Goal: Find contact information: Find contact information

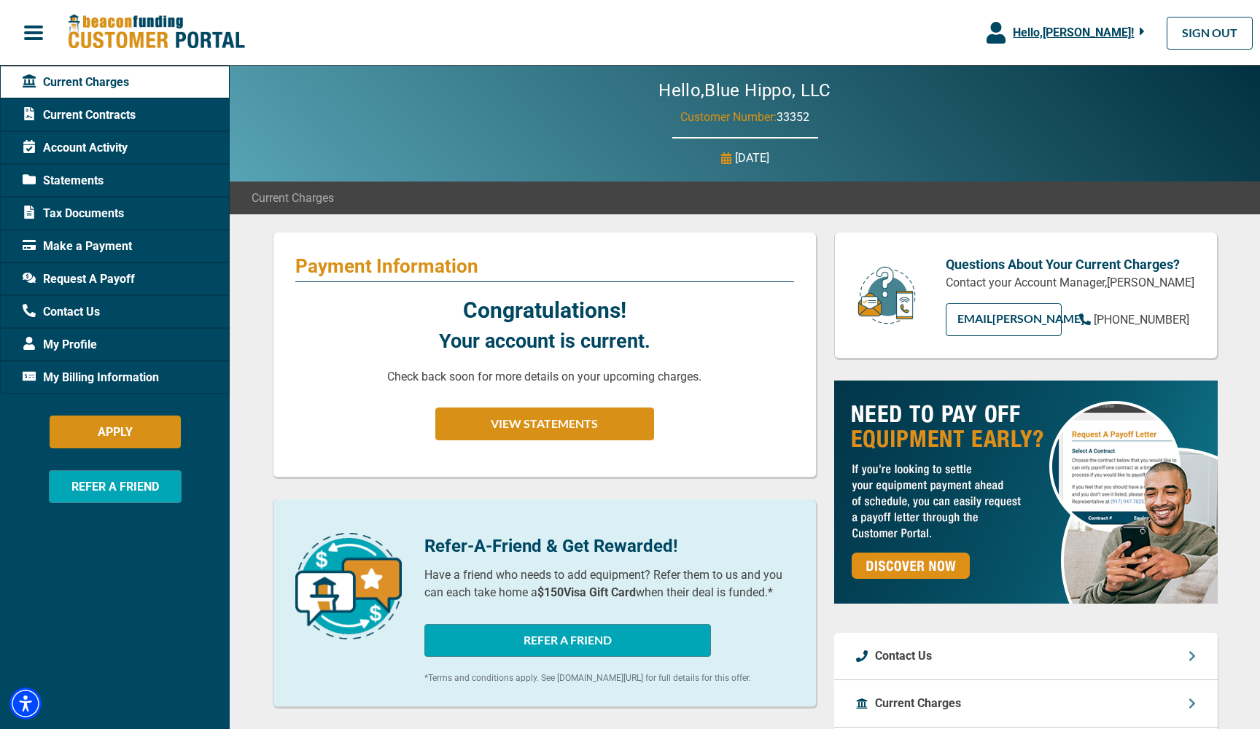
click at [105, 115] on span "Current Contracts" at bounding box center [79, 114] width 113 height 17
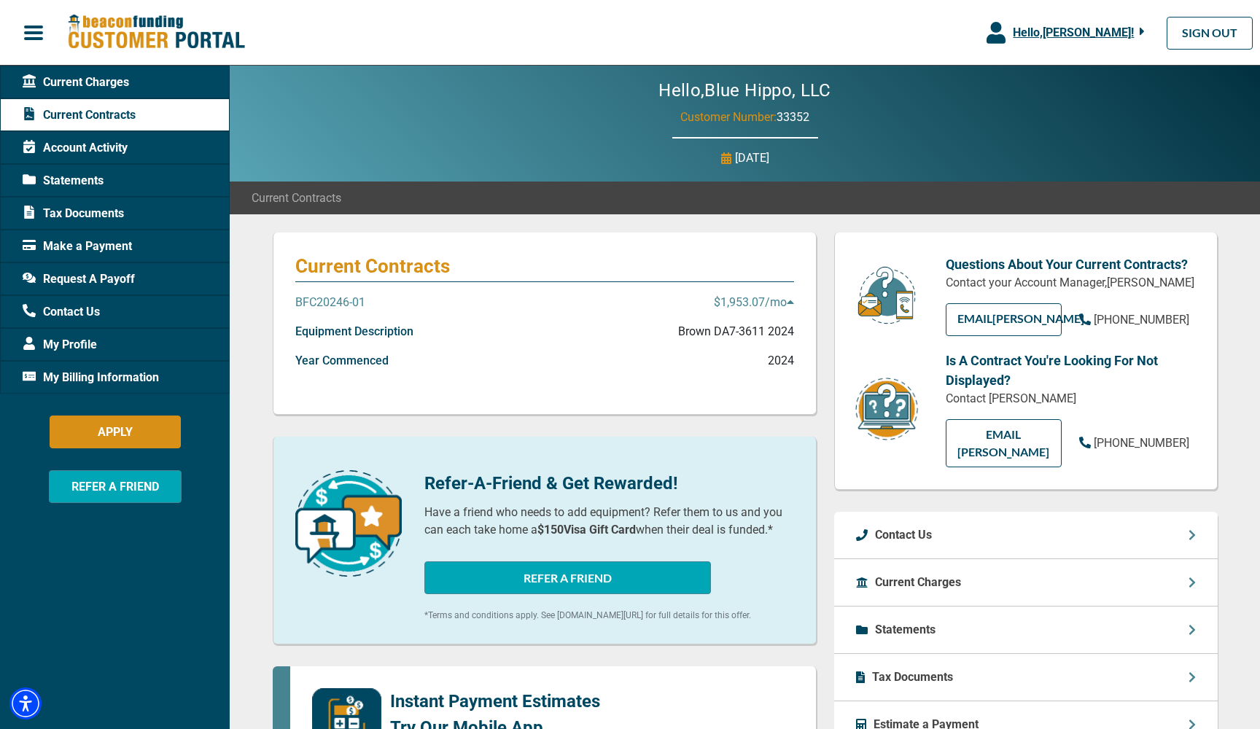
click at [327, 301] on p "BFC20246-01" at bounding box center [330, 302] width 70 height 17
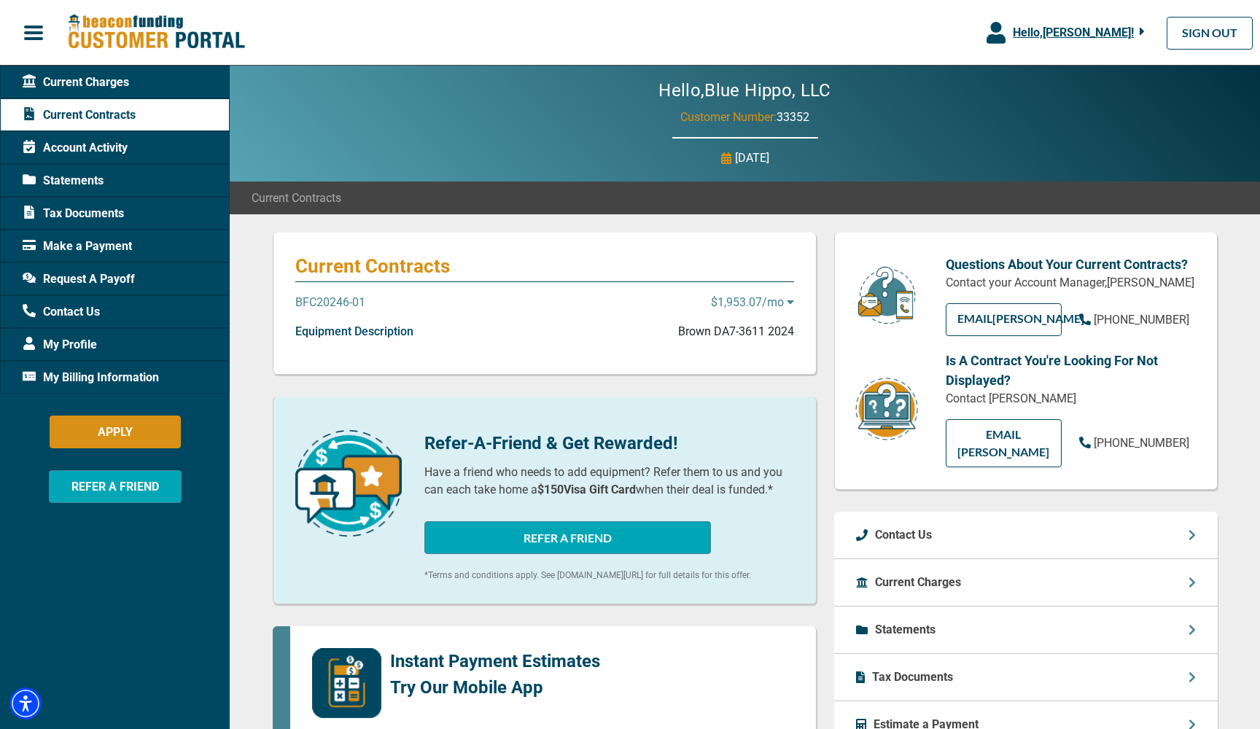
click at [327, 301] on p "BFC20246-01" at bounding box center [330, 302] width 70 height 17
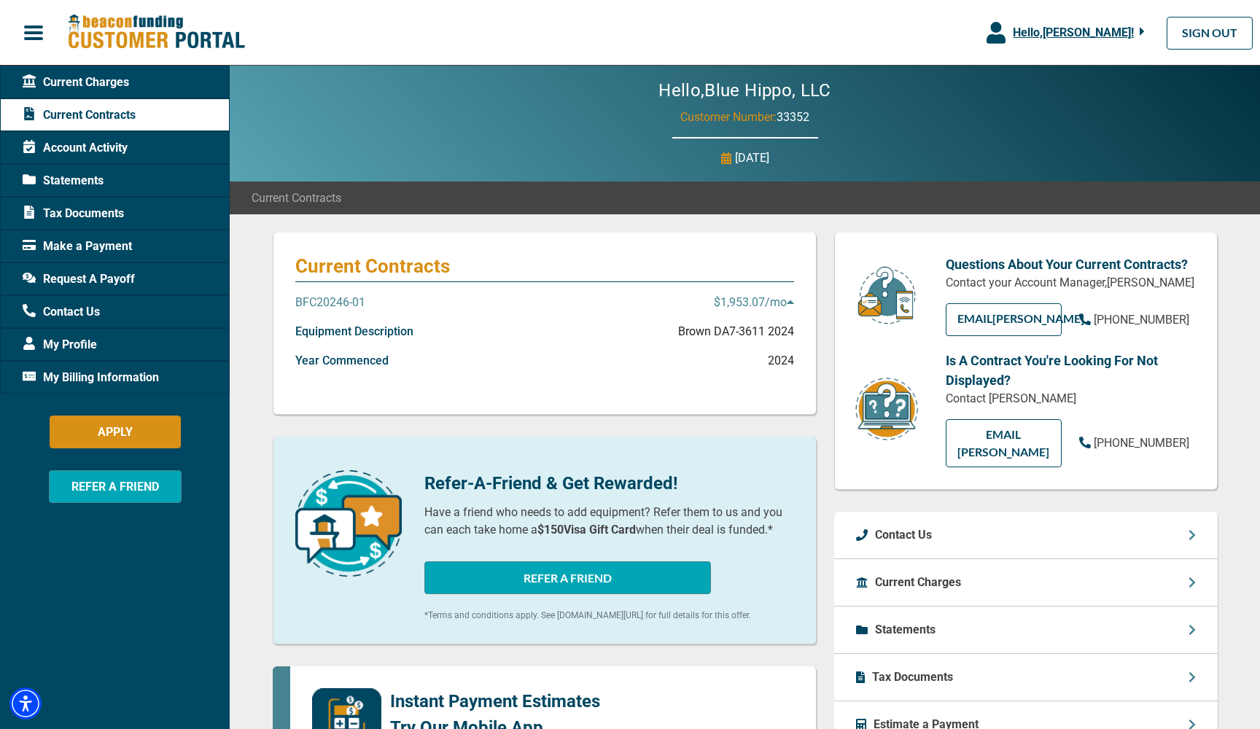
click at [338, 333] on p "Equipment Description" at bounding box center [354, 331] width 118 height 17
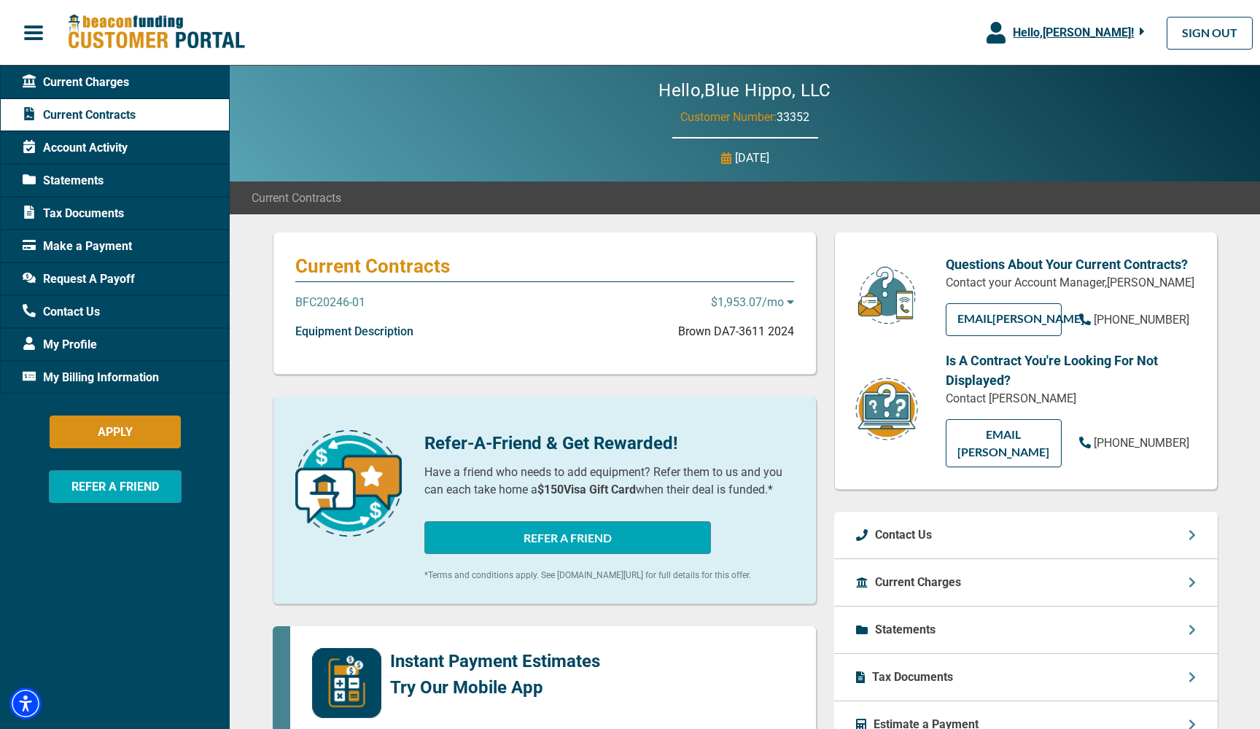
click at [338, 333] on p "Equipment Description" at bounding box center [354, 331] width 118 height 17
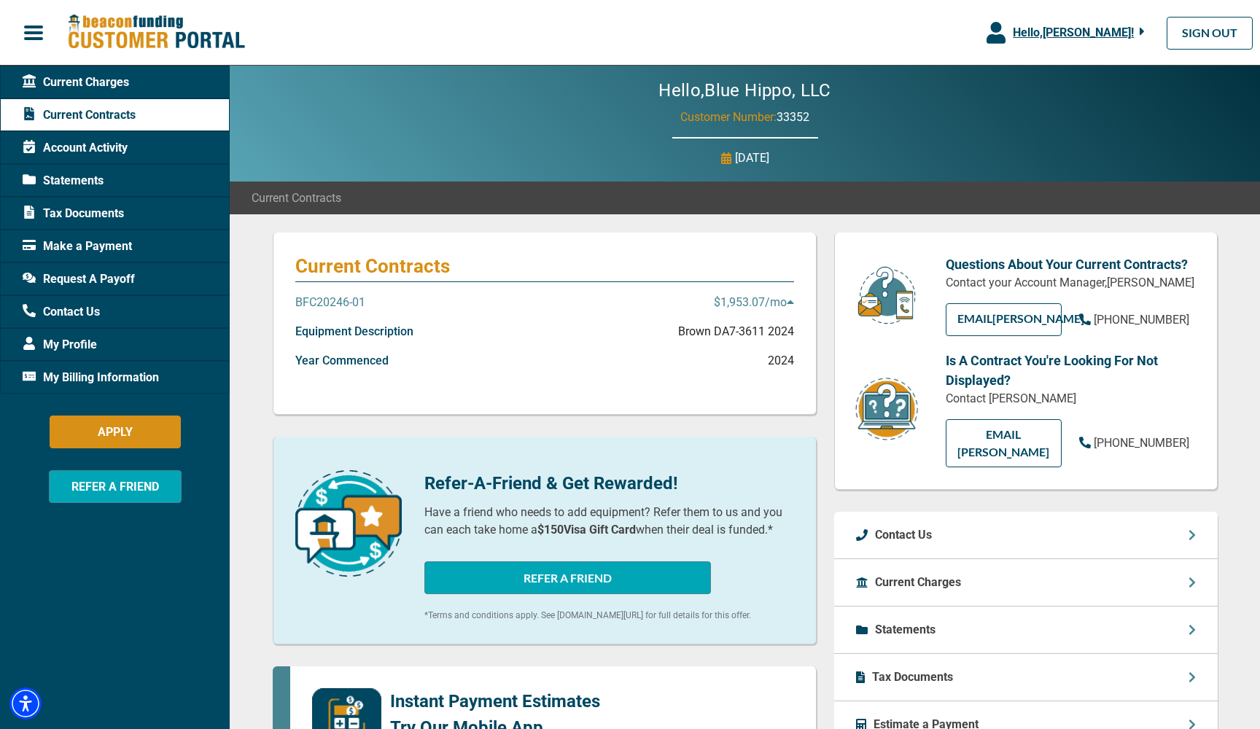
click at [346, 367] on p "Year Commenced" at bounding box center [341, 360] width 93 height 17
click at [81, 150] on span "Account Activity" at bounding box center [75, 147] width 105 height 17
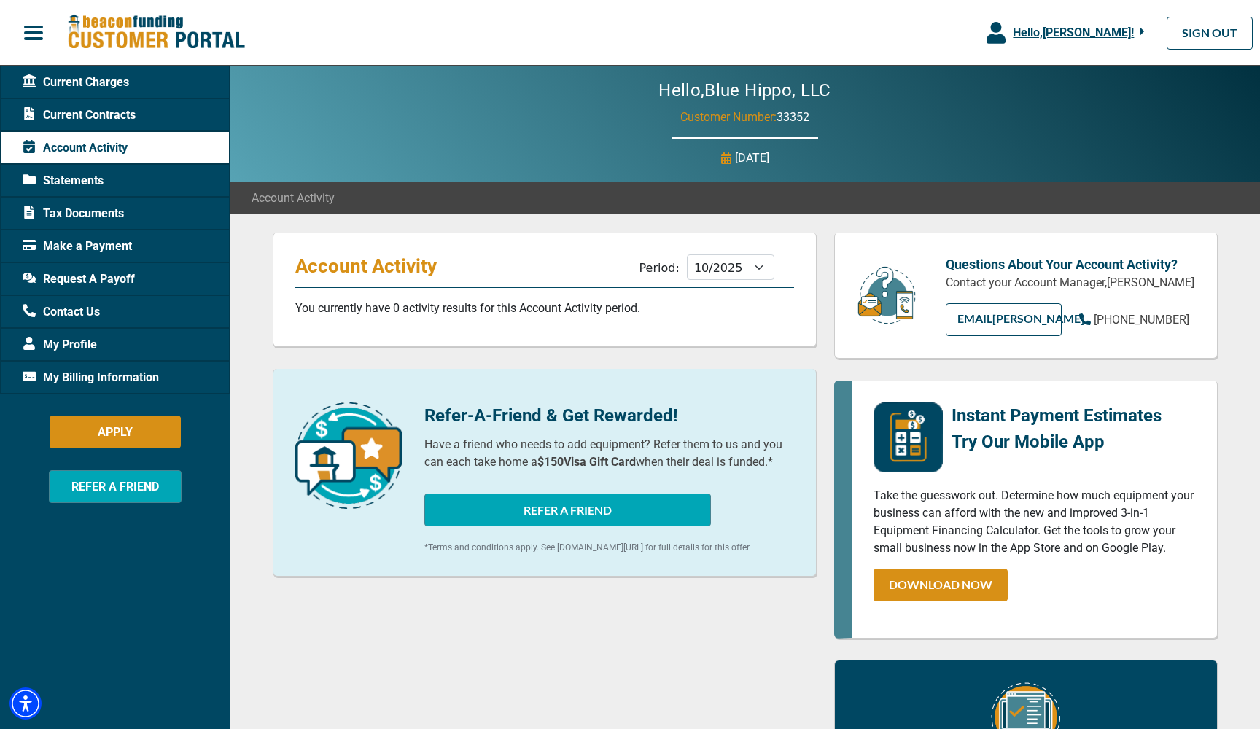
click at [82, 179] on span "Statements" at bounding box center [63, 180] width 81 height 17
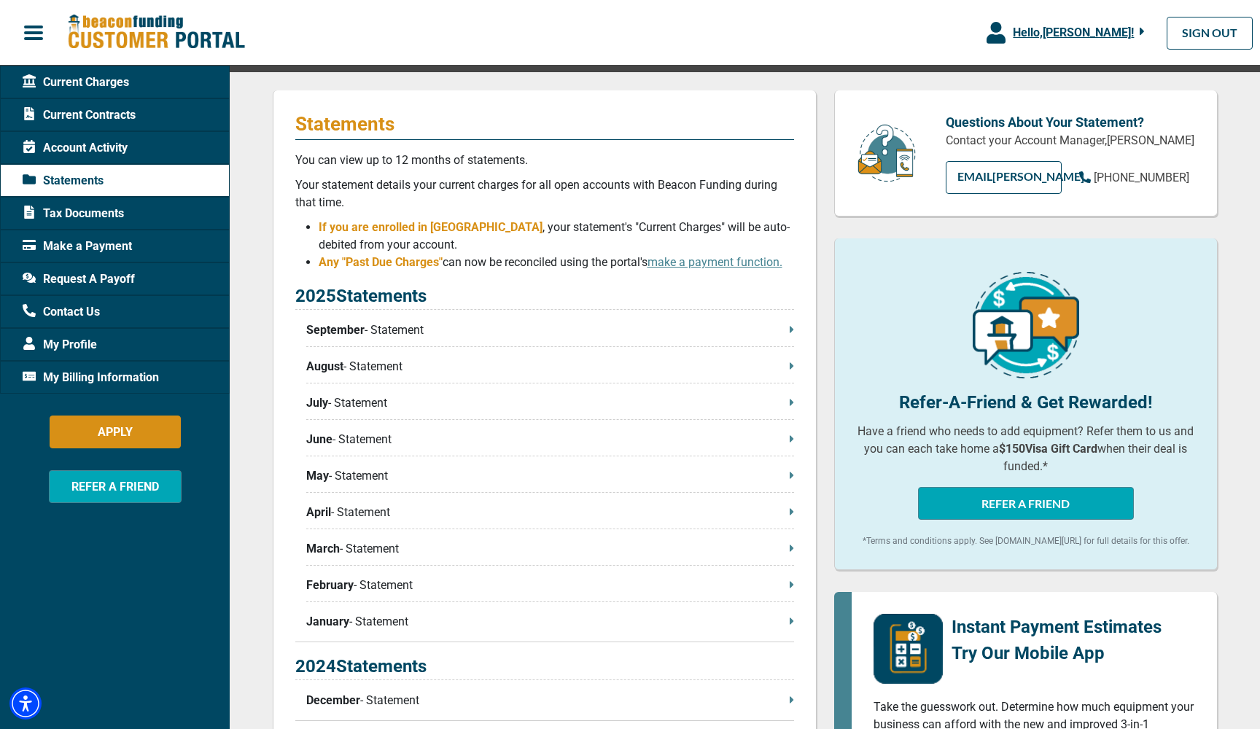
scroll to position [148, 0]
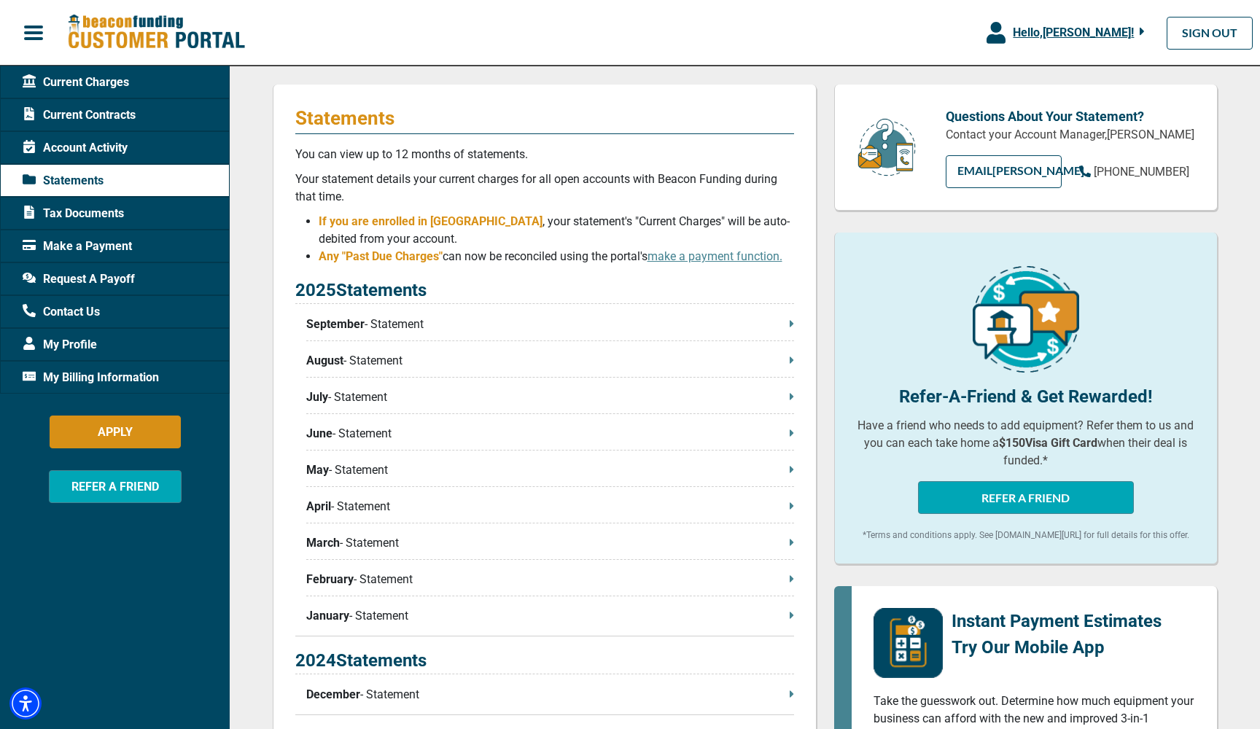
click at [98, 280] on span "Request A Payoff" at bounding box center [79, 279] width 112 height 17
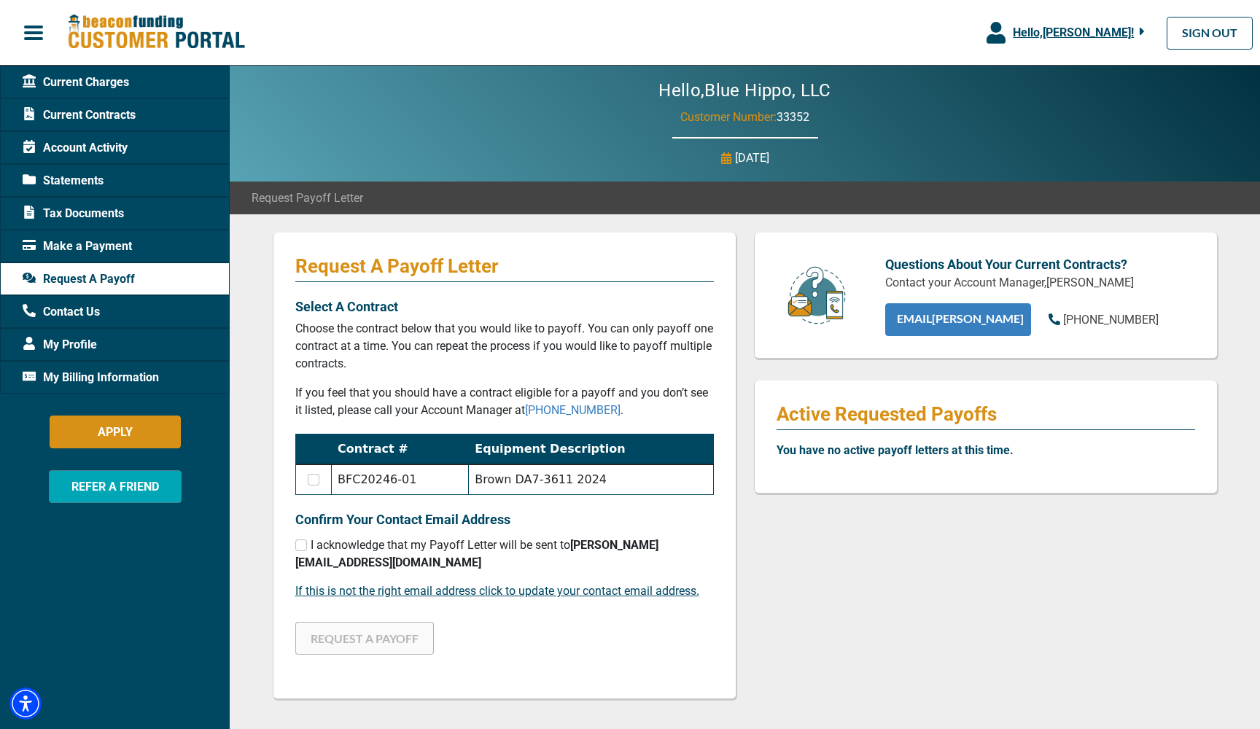
click at [495, 319] on link "EMAIL [PERSON_NAME]" at bounding box center [958, 319] width 146 height 33
